Goal: Communication & Community: Participate in discussion

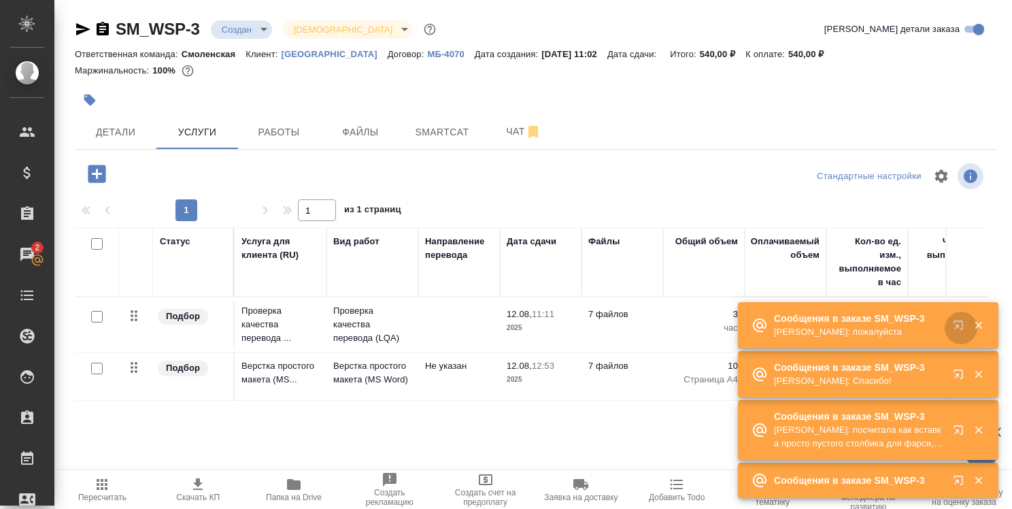
click at [954, 328] on icon "button" at bounding box center [957, 324] width 9 height 9
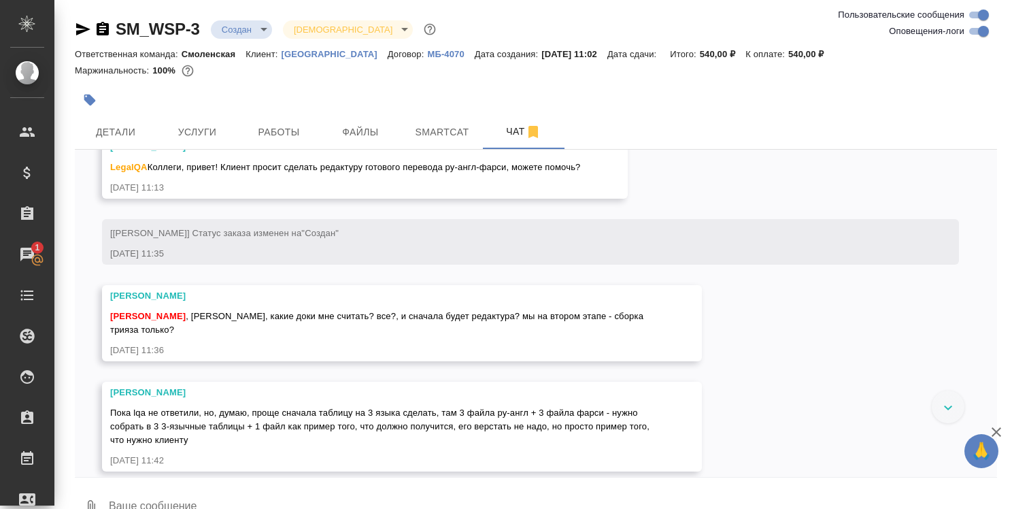
scroll to position [71, 0]
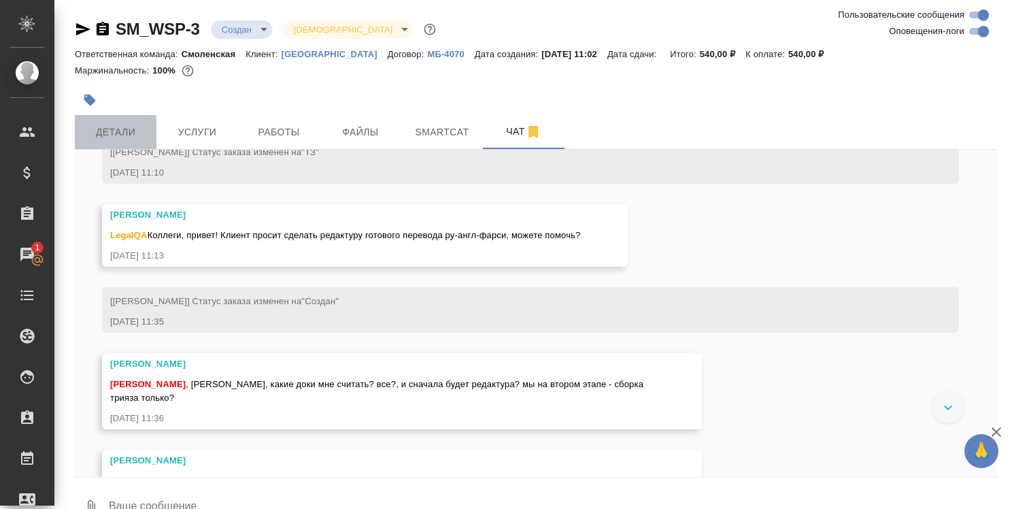
click at [128, 132] on span "Детали" at bounding box center [115, 132] width 65 height 17
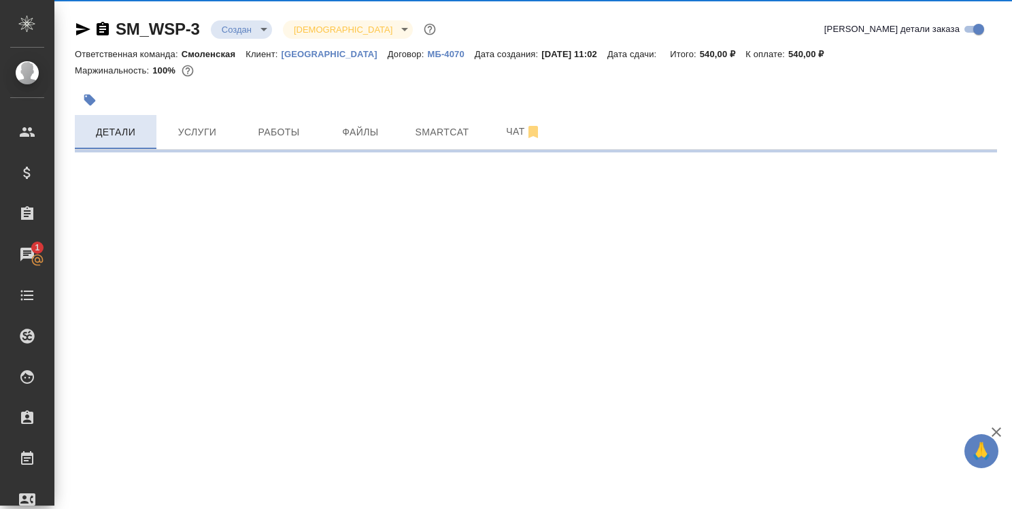
select select "RU"
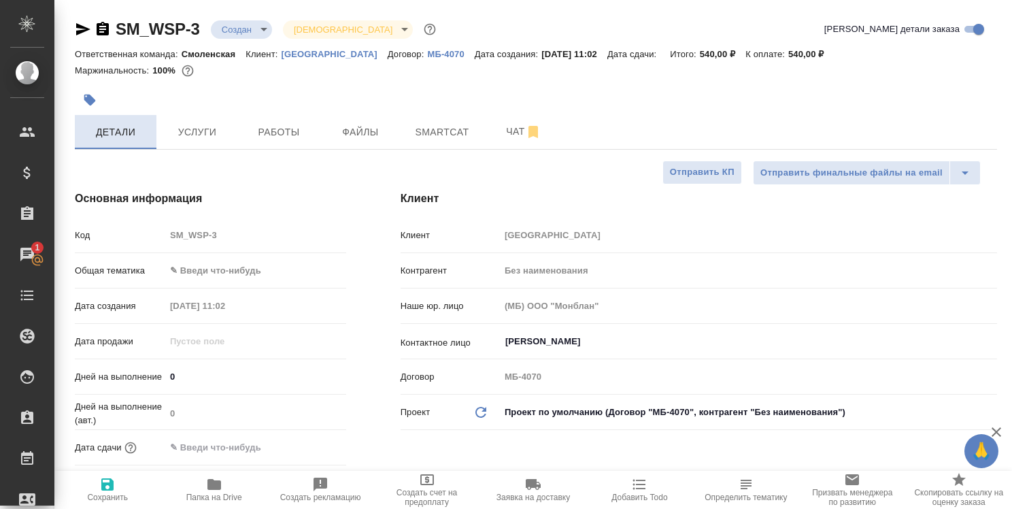
type textarea "x"
click at [210, 481] on icon "button" at bounding box center [214, 484] width 14 height 11
type textarea "x"
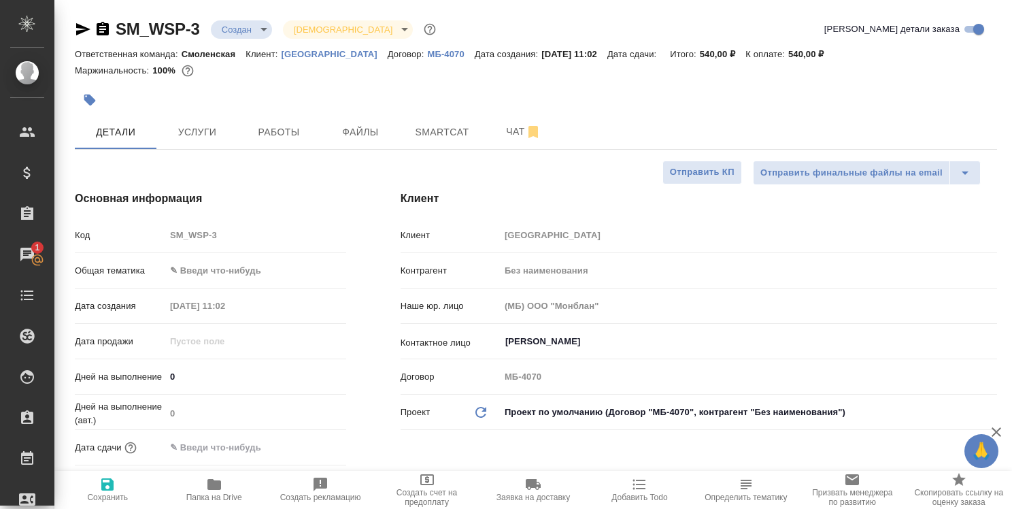
type textarea "x"
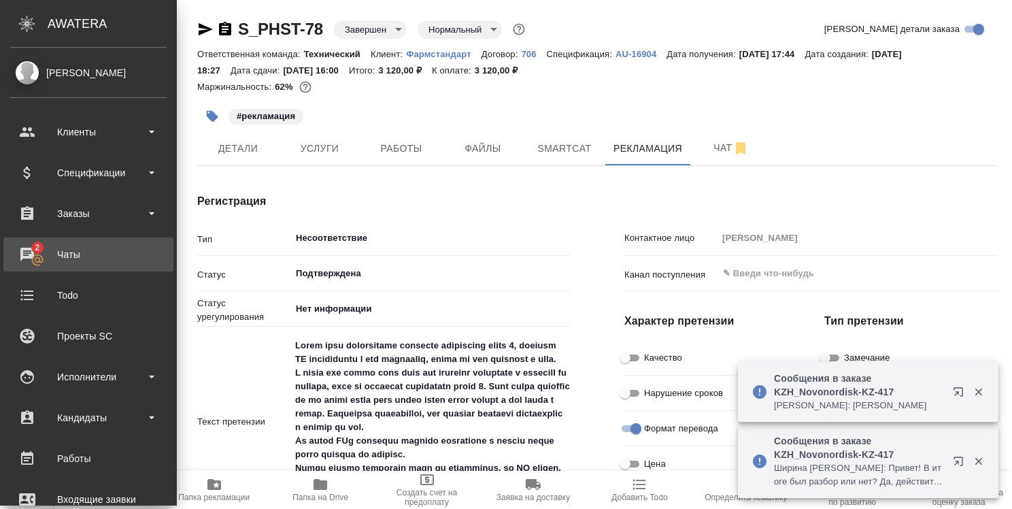
scroll to position [136, 0]
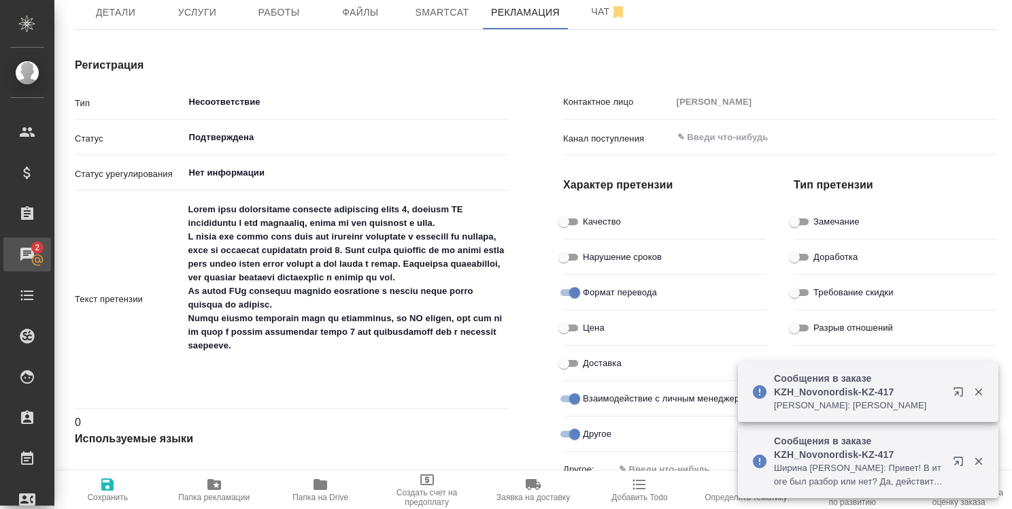
click at [27, 248] on div "Чаты" at bounding box center [10, 254] width 34 height 20
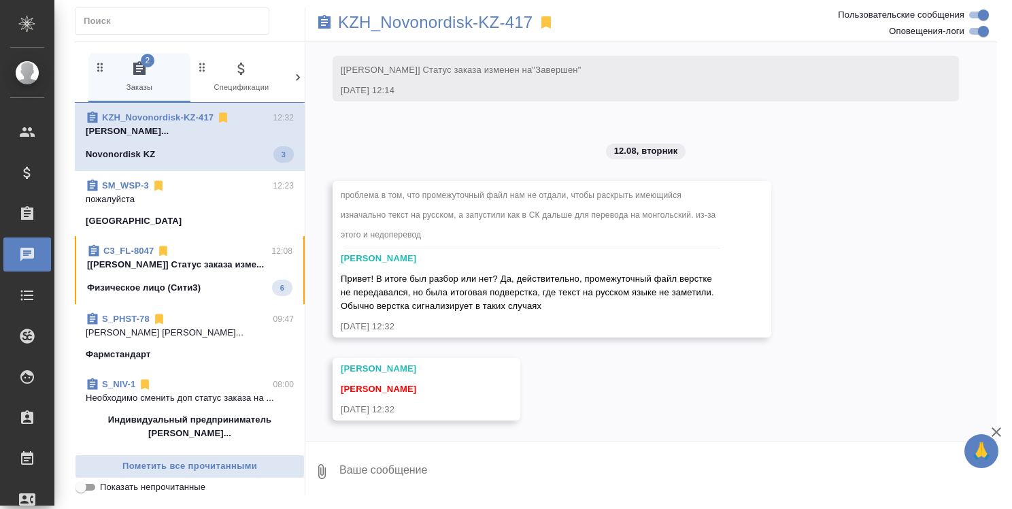
scroll to position [13464, 0]
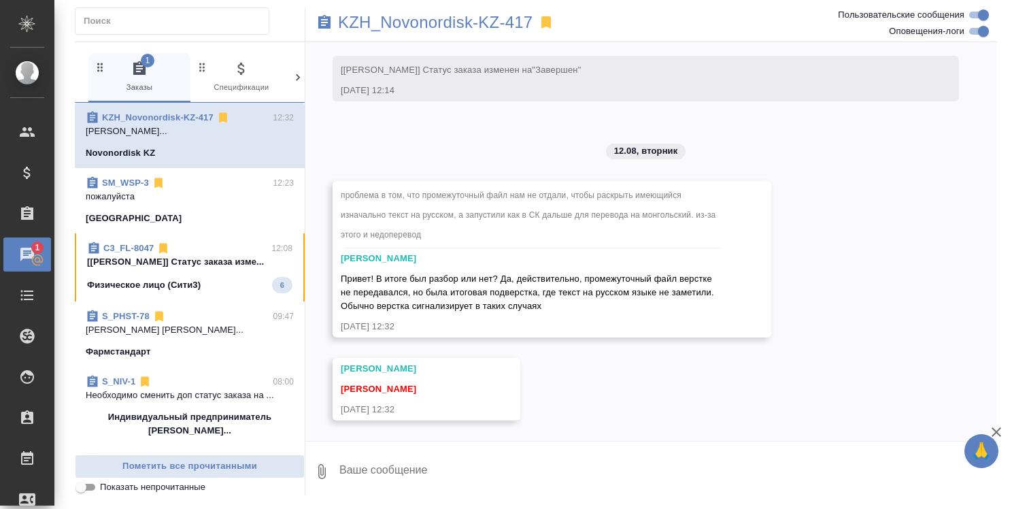
click at [120, 256] on p "[[PERSON_NAME]] Статус заказа изме..." at bounding box center [189, 262] width 205 height 14
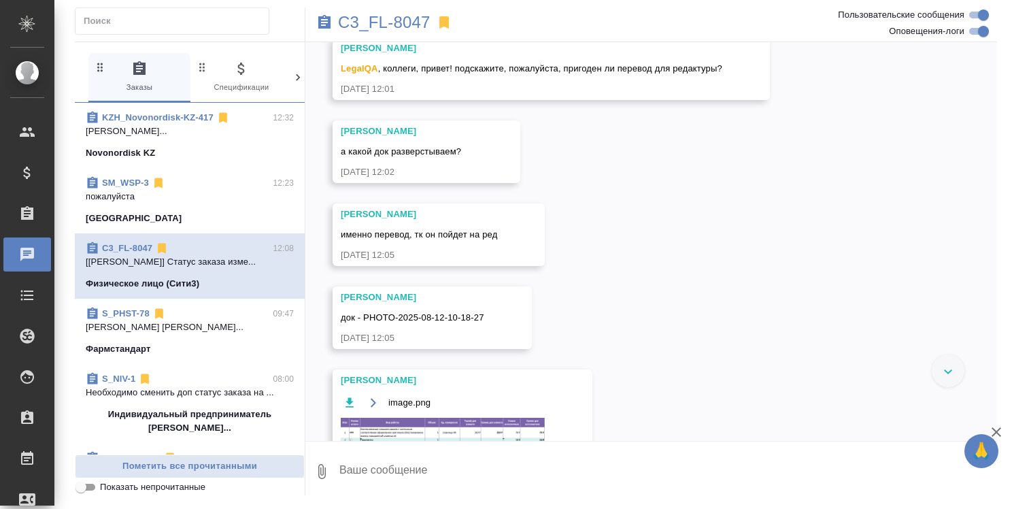
scroll to position [123, 0]
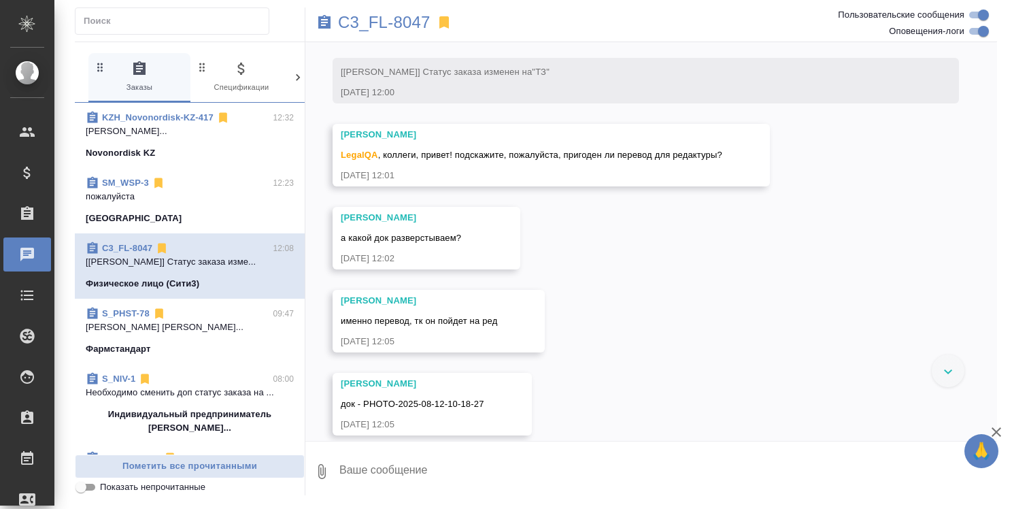
click at [157, 125] on p "[PERSON_NAME]..." at bounding box center [190, 131] width 208 height 14
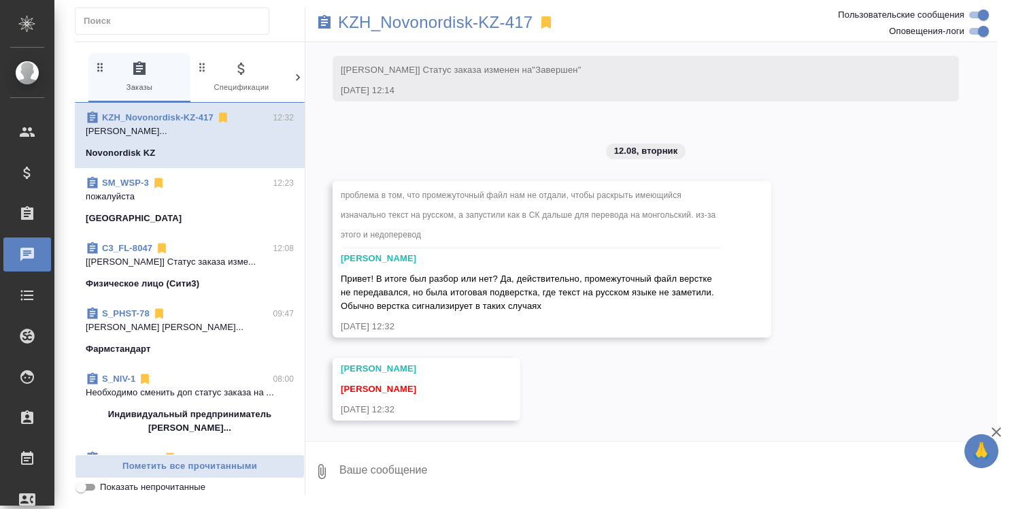
scroll to position [13464, 0]
